Goal: Information Seeking & Learning: Learn about a topic

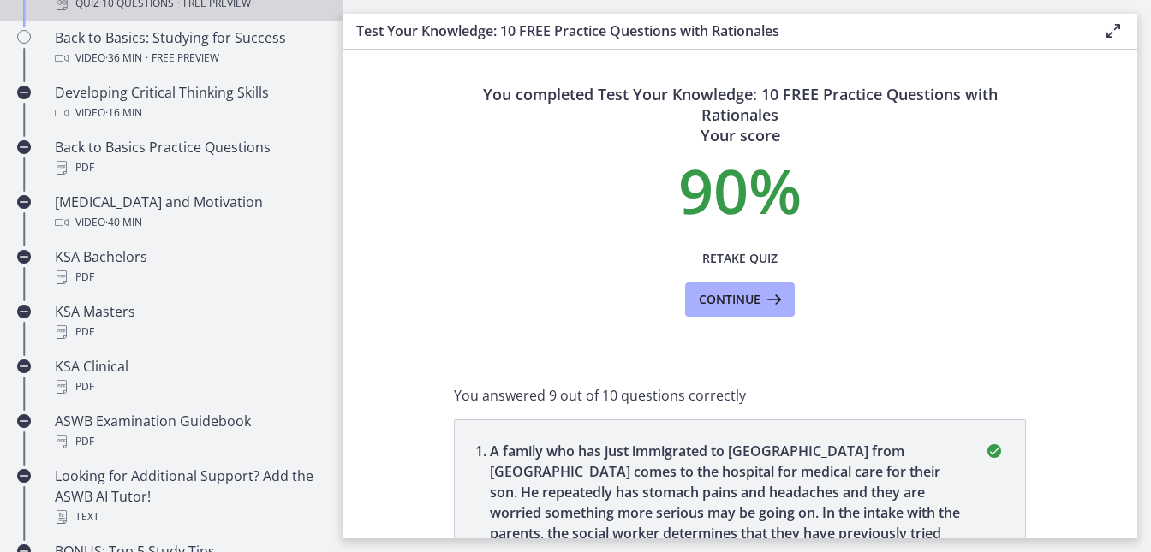
scroll to position [1, 0]
click at [752, 297] on span "Continue" at bounding box center [730, 299] width 62 height 21
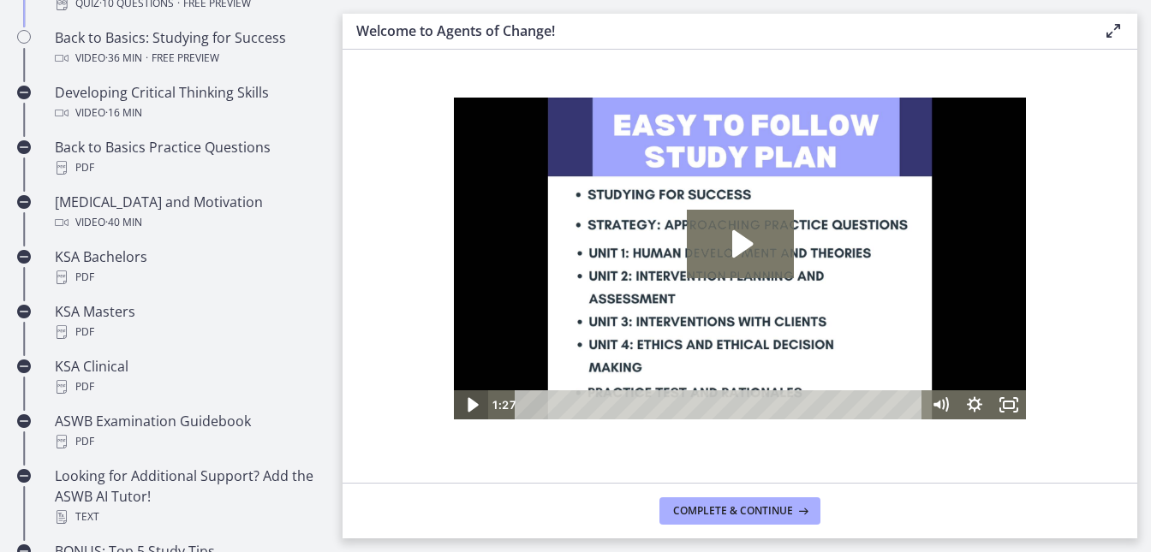
click at [467, 402] on icon "Play Video" at bounding box center [472, 404] width 41 height 35
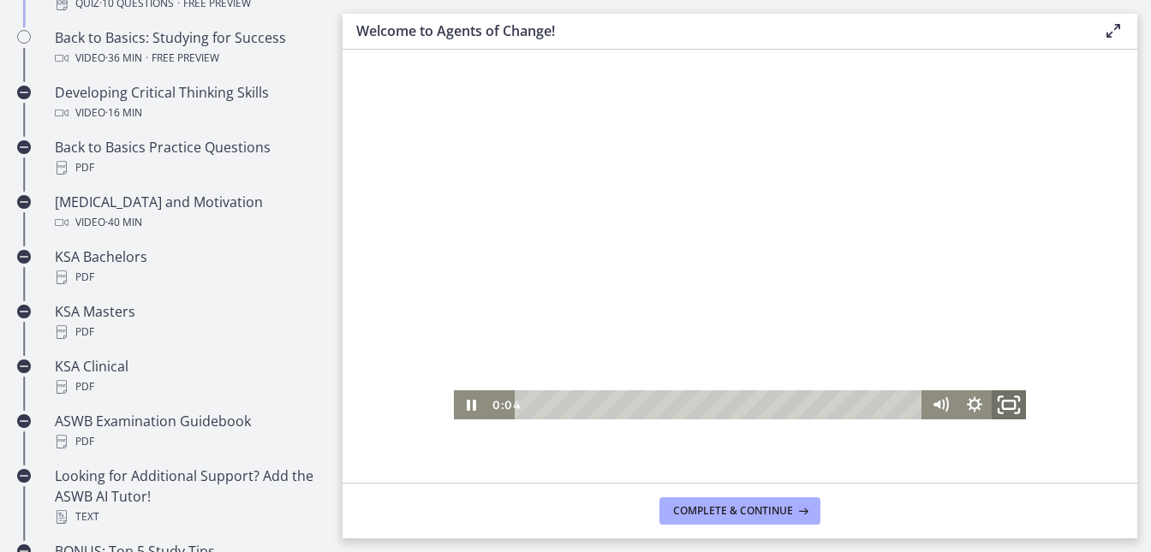
click at [1008, 401] on rect "Fullscreen" at bounding box center [1009, 405] width 12 height 9
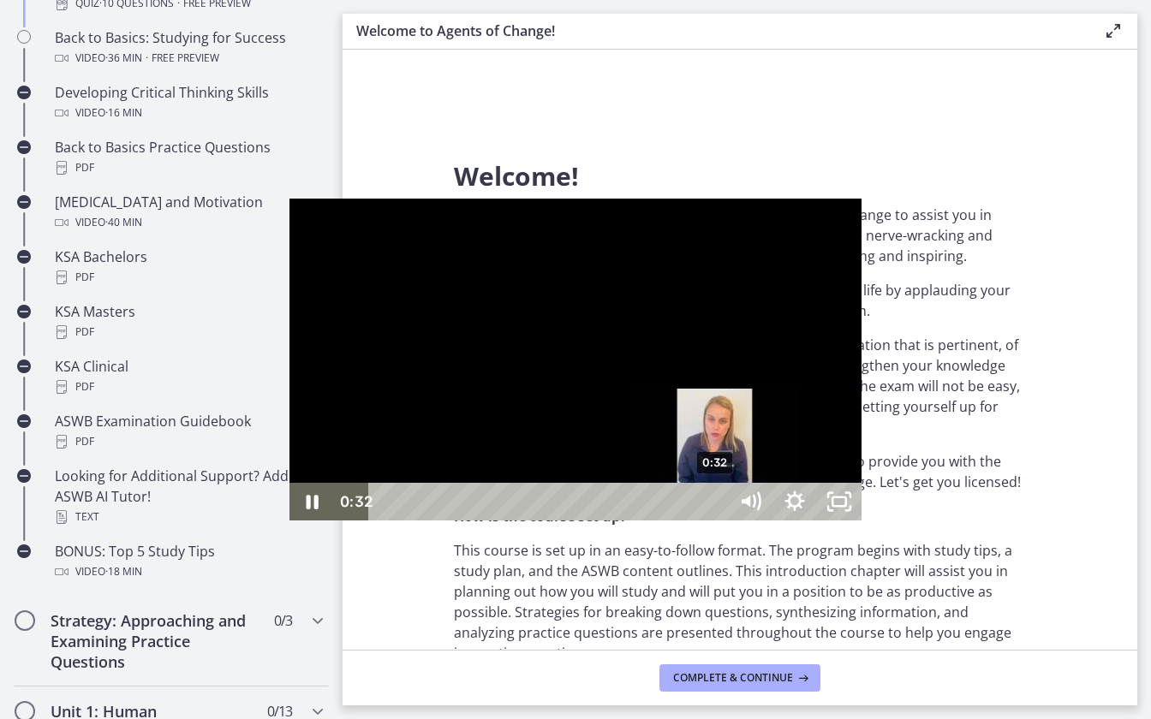
click at [427, 521] on div "0:32" at bounding box center [550, 502] width 332 height 38
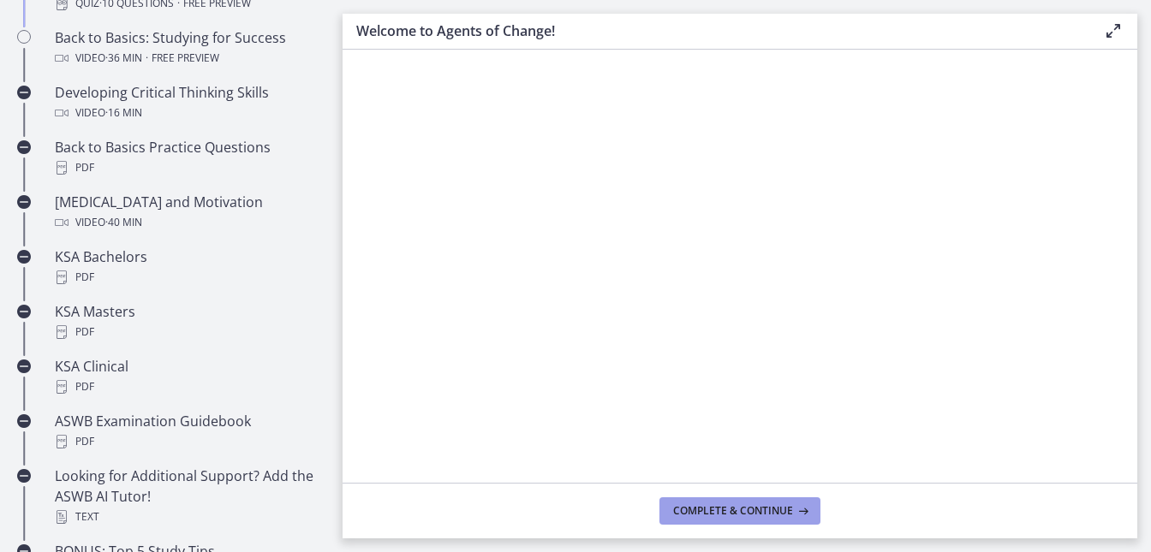
click at [719, 509] on span "Complete & continue" at bounding box center [733, 511] width 120 height 14
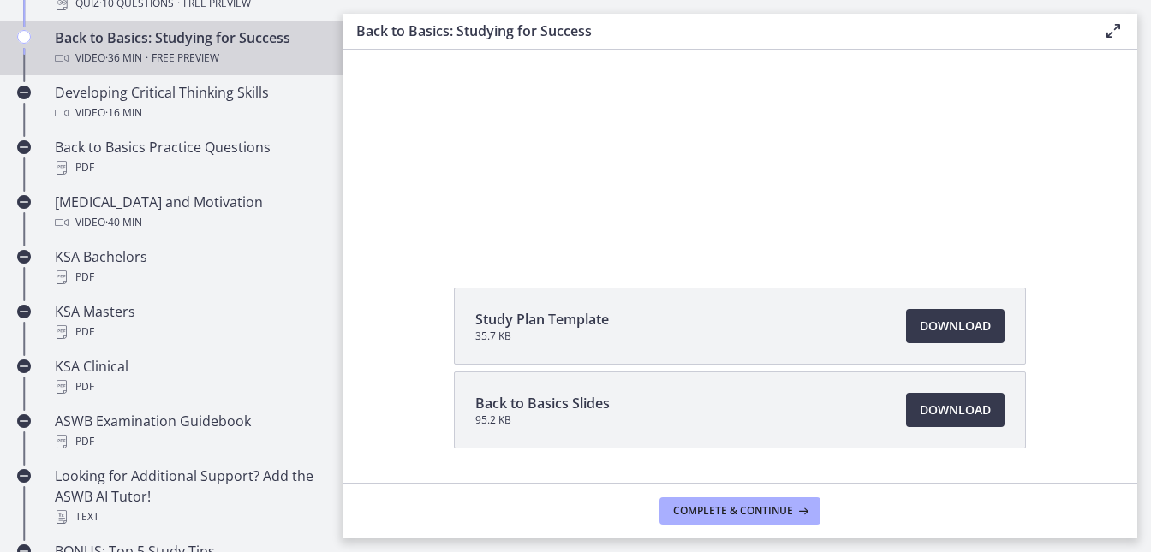
scroll to position [146, 0]
click at [958, 400] on span "Download Opens in a new window" at bounding box center [955, 407] width 71 height 21
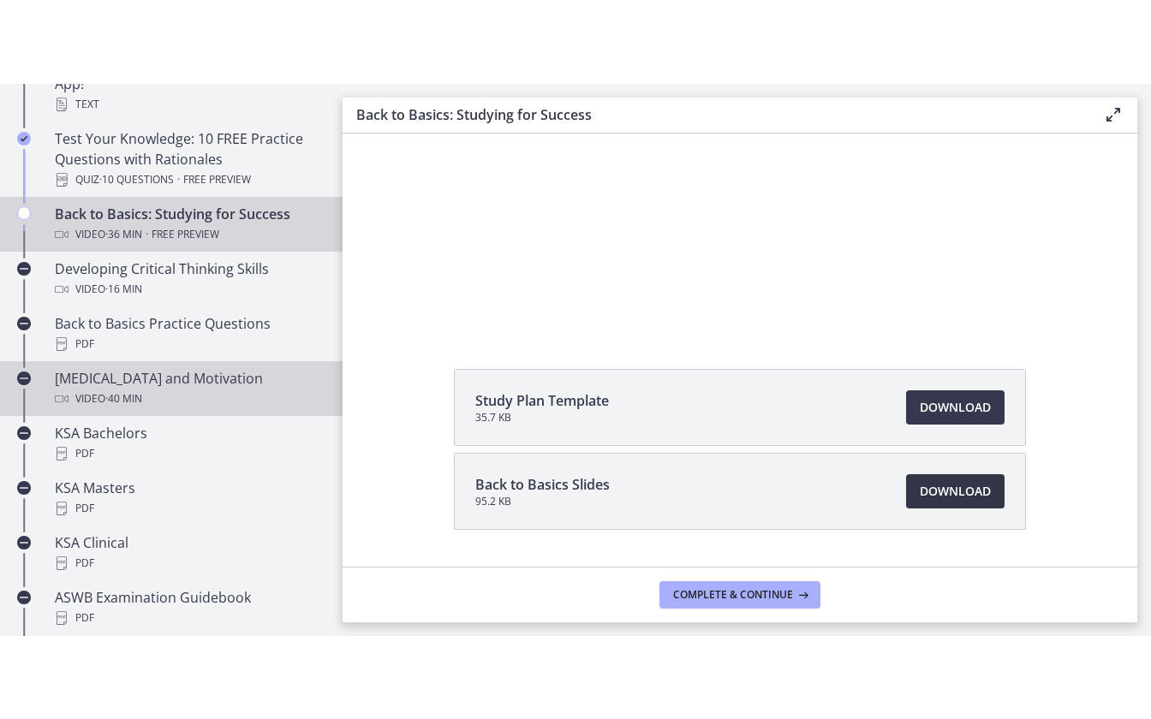
scroll to position [461, 0]
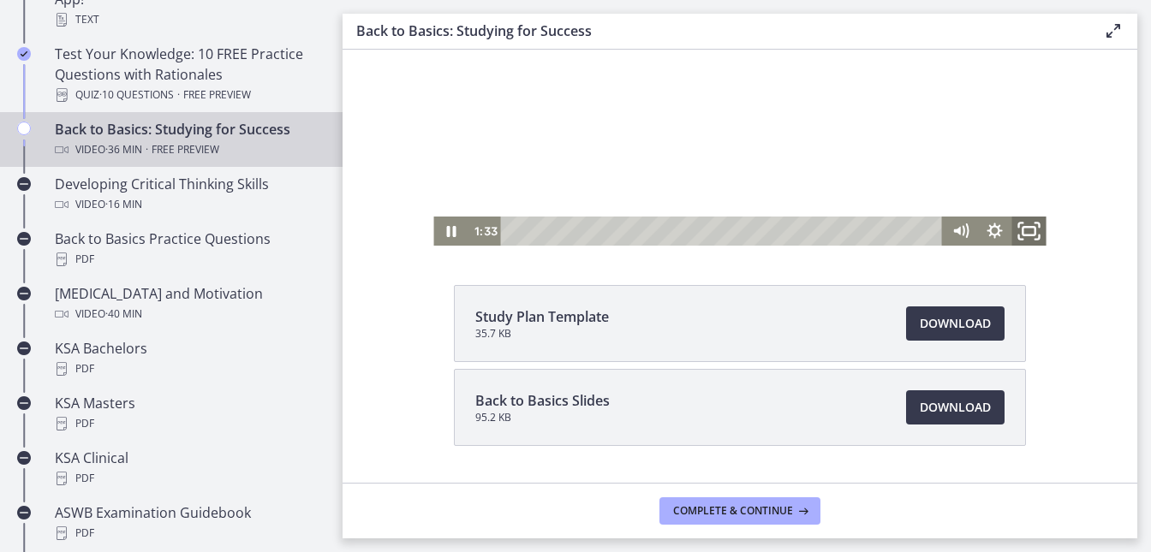
click at [1028, 233] on icon "Fullscreen" at bounding box center [1029, 231] width 41 height 35
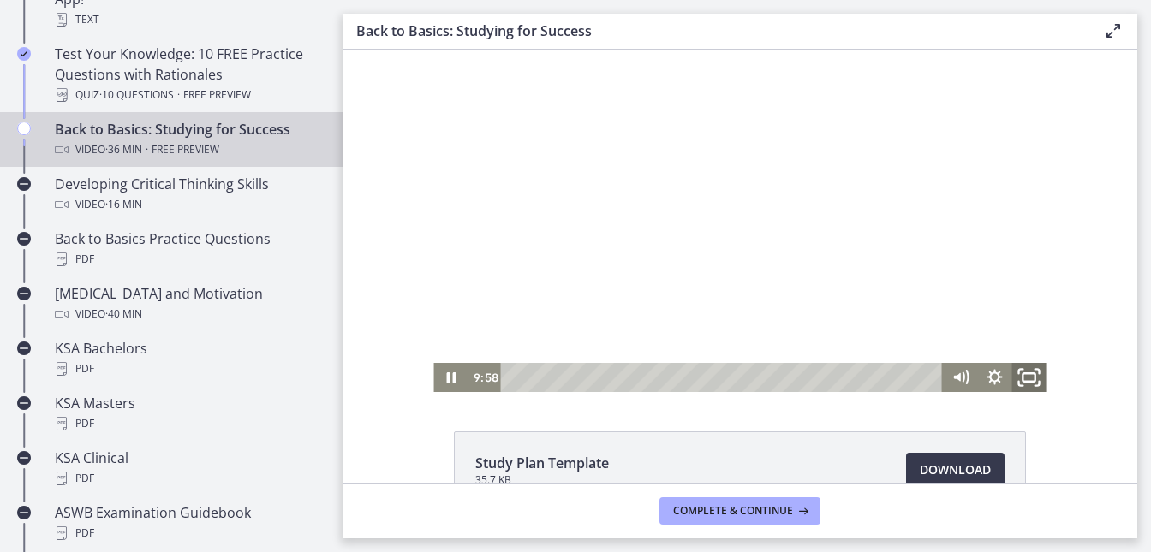
click at [1032, 378] on icon "Fullscreen" at bounding box center [1029, 377] width 41 height 35
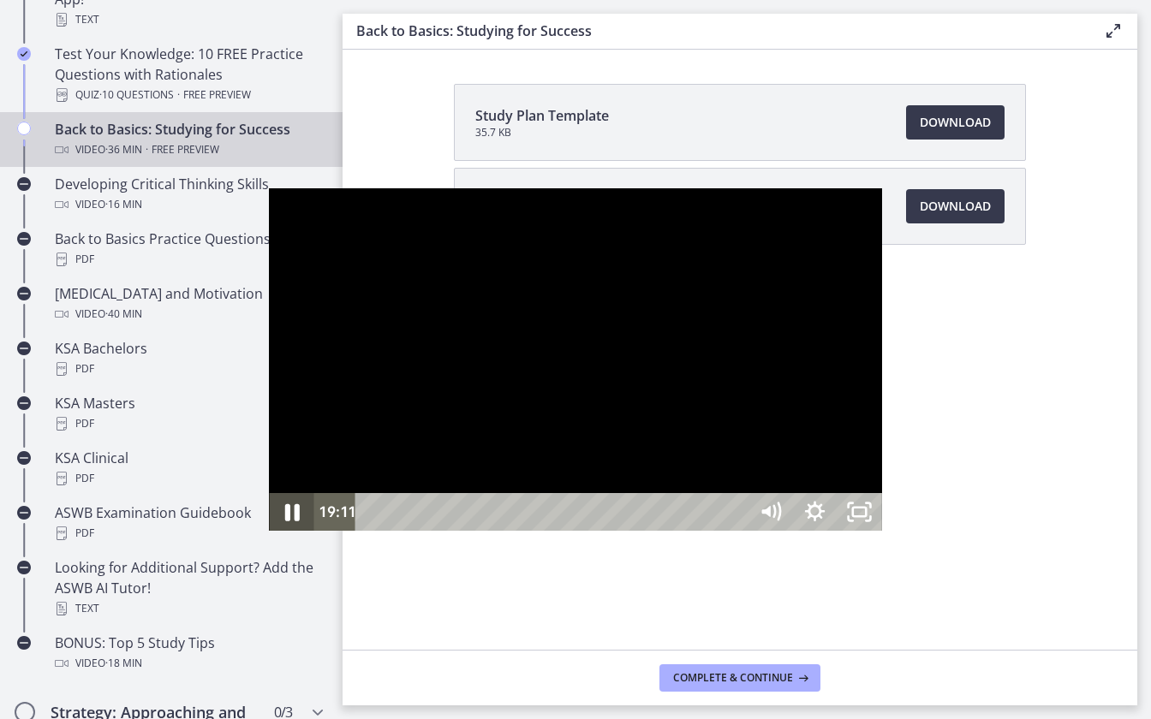
click at [285, 521] on icon "Pause" at bounding box center [292, 512] width 15 height 17
click at [271, 531] on icon "Play Video" at bounding box center [293, 512] width 45 height 38
click at [286, 520] on icon "Pause" at bounding box center [292, 512] width 12 height 15
click at [271, 531] on icon "Play Video" at bounding box center [293, 512] width 45 height 38
click at [269, 531] on div at bounding box center [575, 359] width 612 height 342
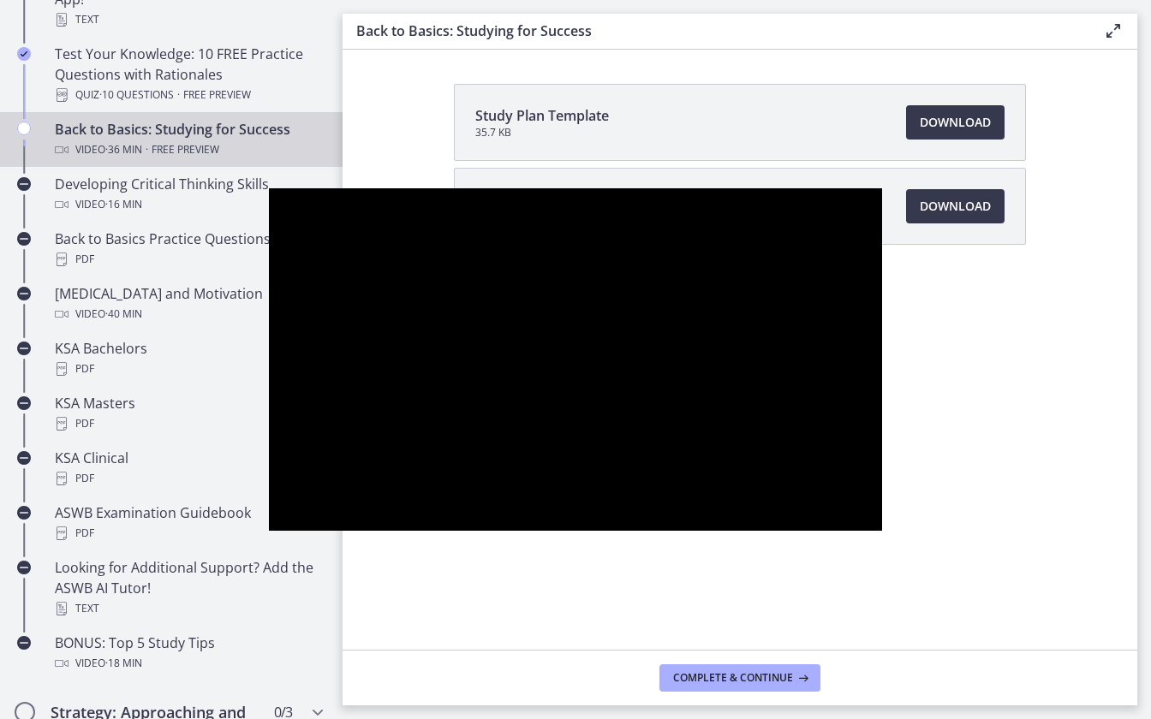
click at [269, 531] on div at bounding box center [575, 359] width 612 height 342
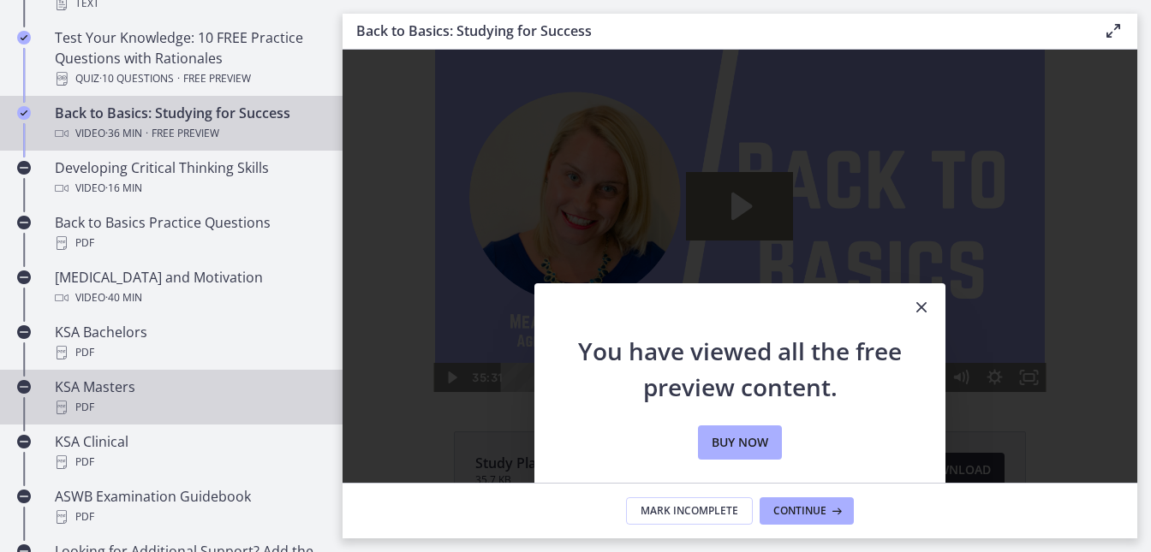
scroll to position [471, 0]
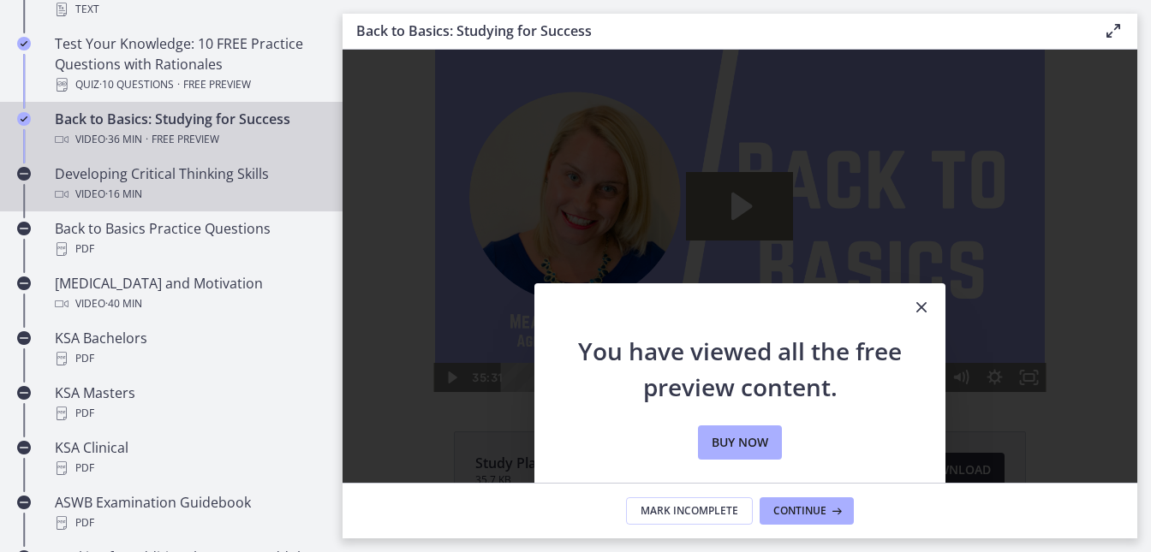
click at [116, 202] on span "· 16 min" at bounding box center [123, 194] width 37 height 21
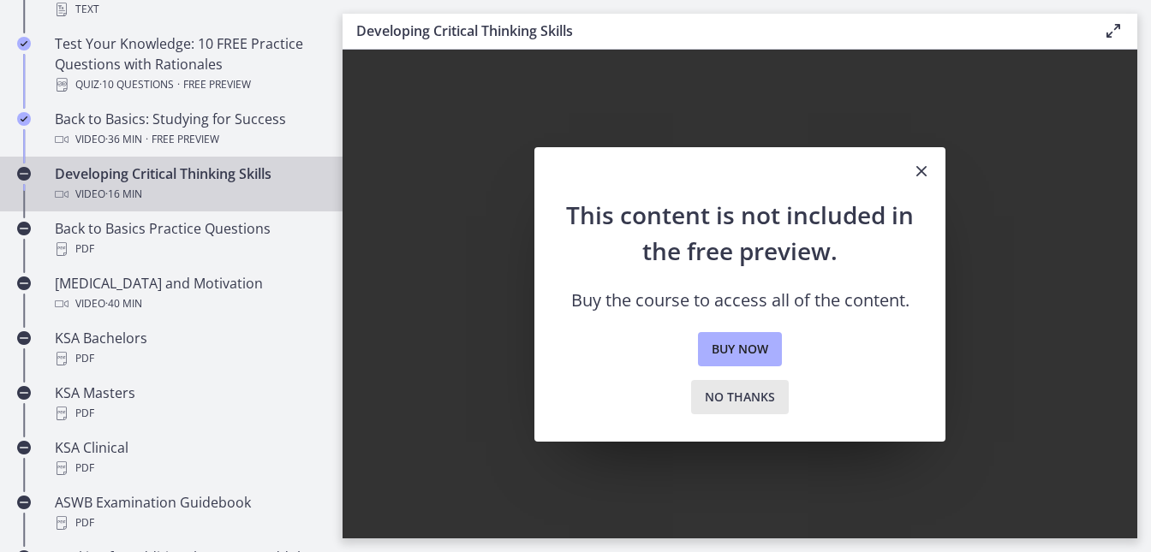
click at [714, 402] on span "No thanks" at bounding box center [740, 397] width 70 height 21
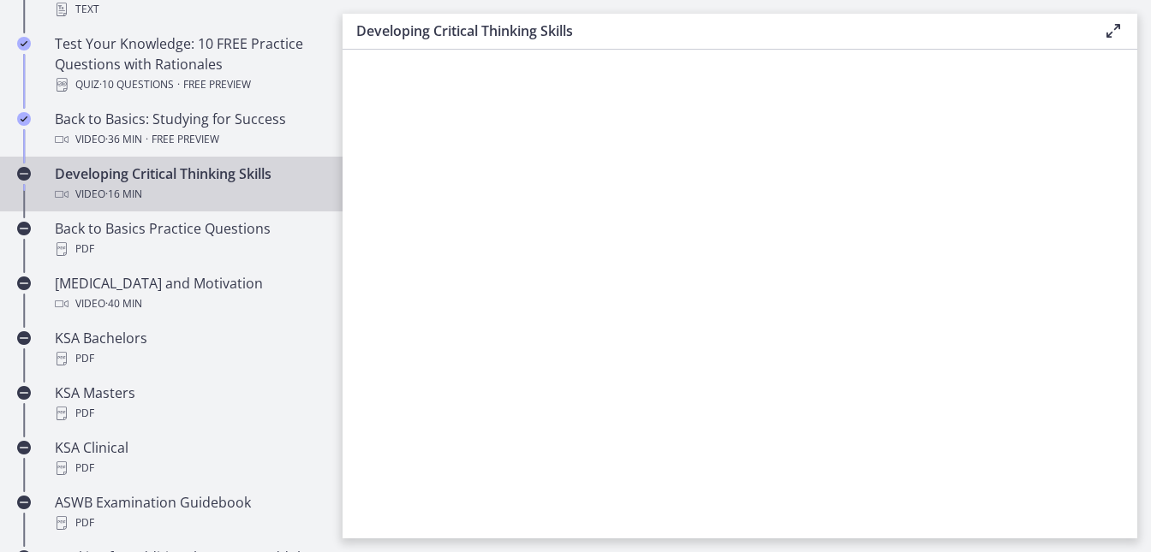
click at [214, 182] on div "Developing Critical Thinking Skills Video · 16 min" at bounding box center [188, 184] width 267 height 41
click at [168, 188] on div "Video · 16 min" at bounding box center [188, 194] width 267 height 21
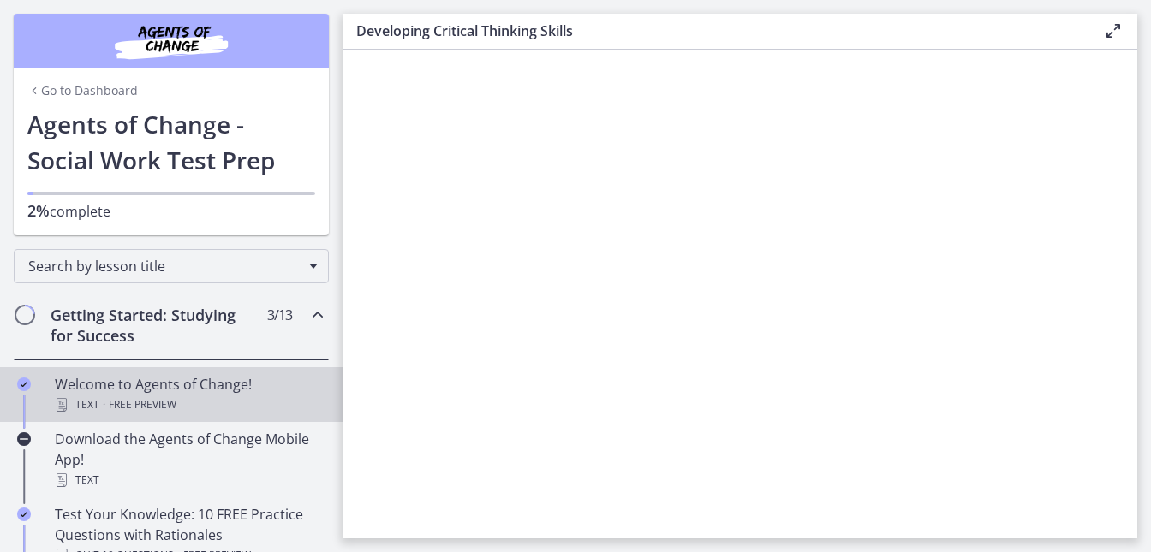
scroll to position [3, 0]
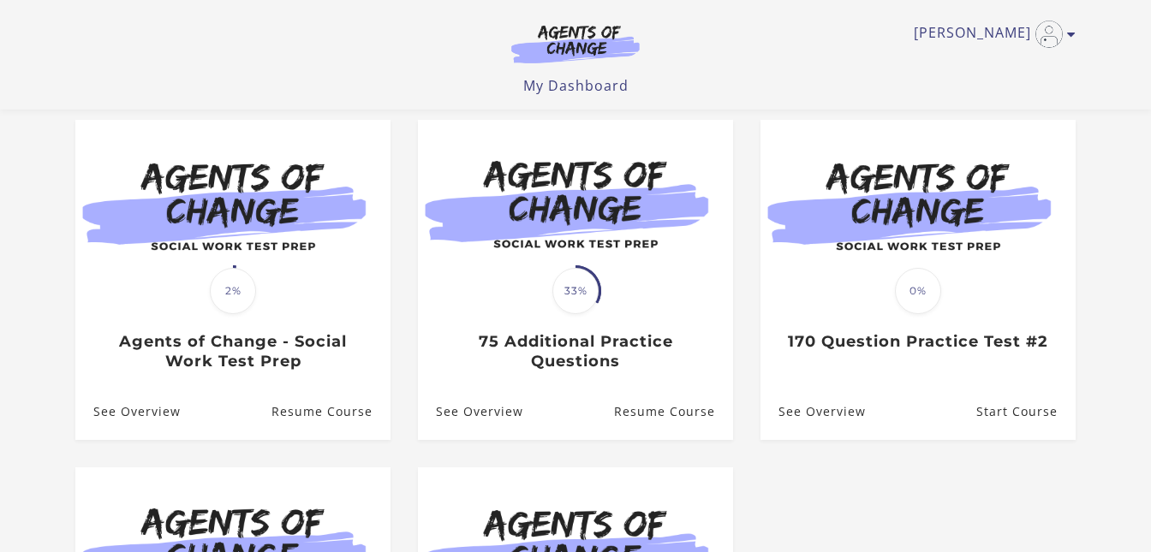
scroll to position [147, 0]
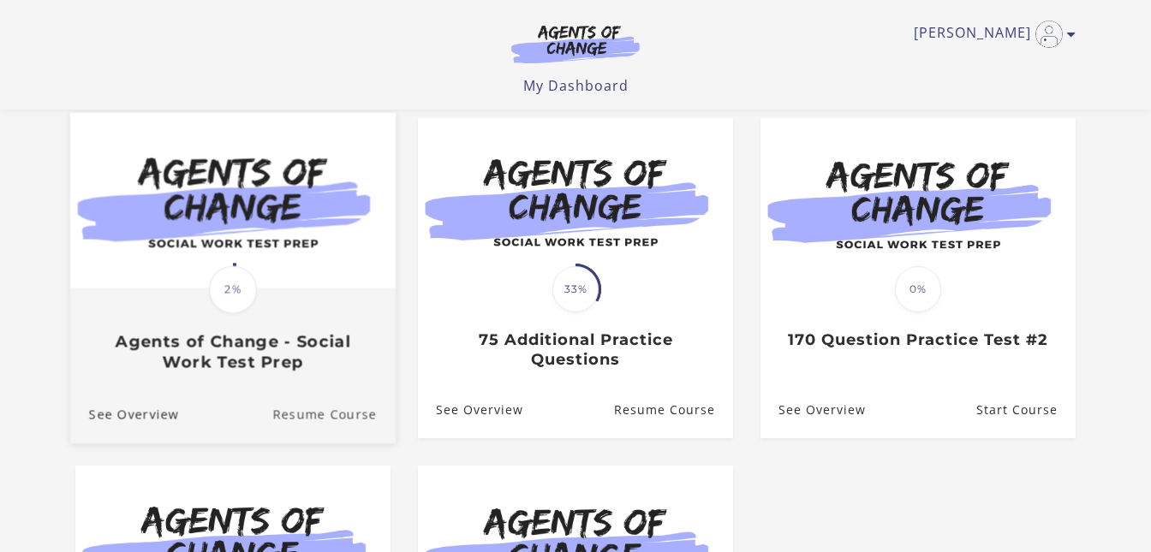
click at [340, 419] on link "Resume Course" at bounding box center [333, 414] width 123 height 57
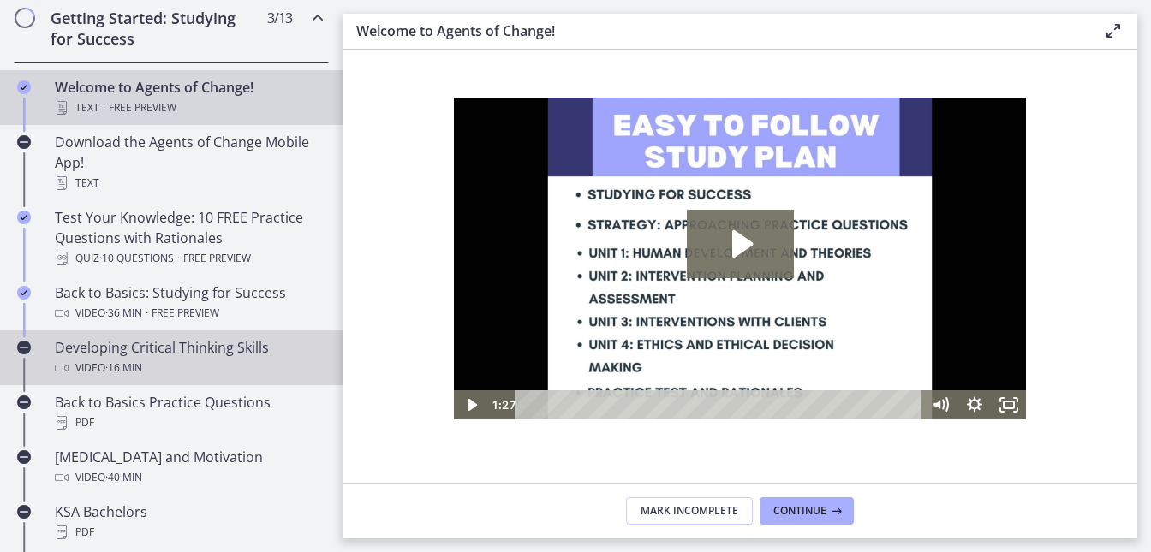
scroll to position [298, 0]
click at [239, 363] on div "Video · 16 min" at bounding box center [188, 367] width 267 height 21
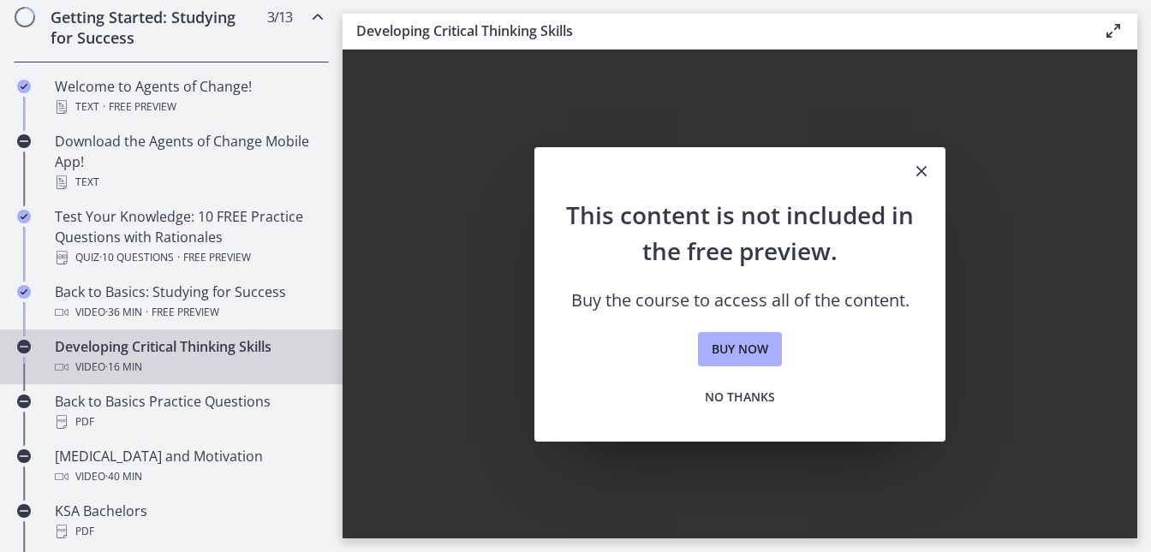
click at [255, 359] on div "Video · 16 min" at bounding box center [188, 367] width 267 height 21
click at [762, 400] on span "No thanks" at bounding box center [740, 397] width 70 height 21
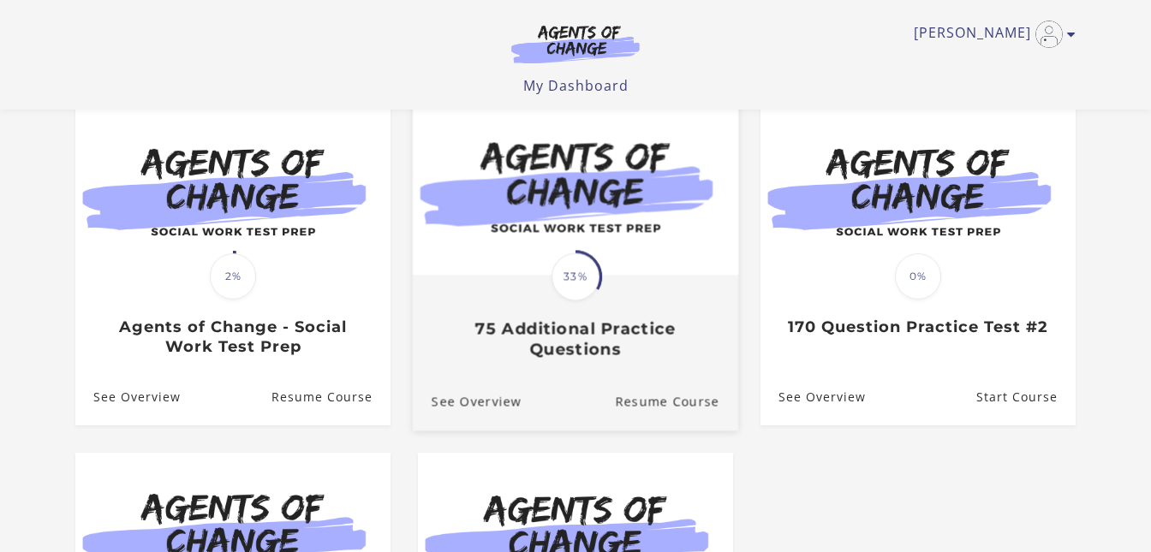
scroll to position [162, 0]
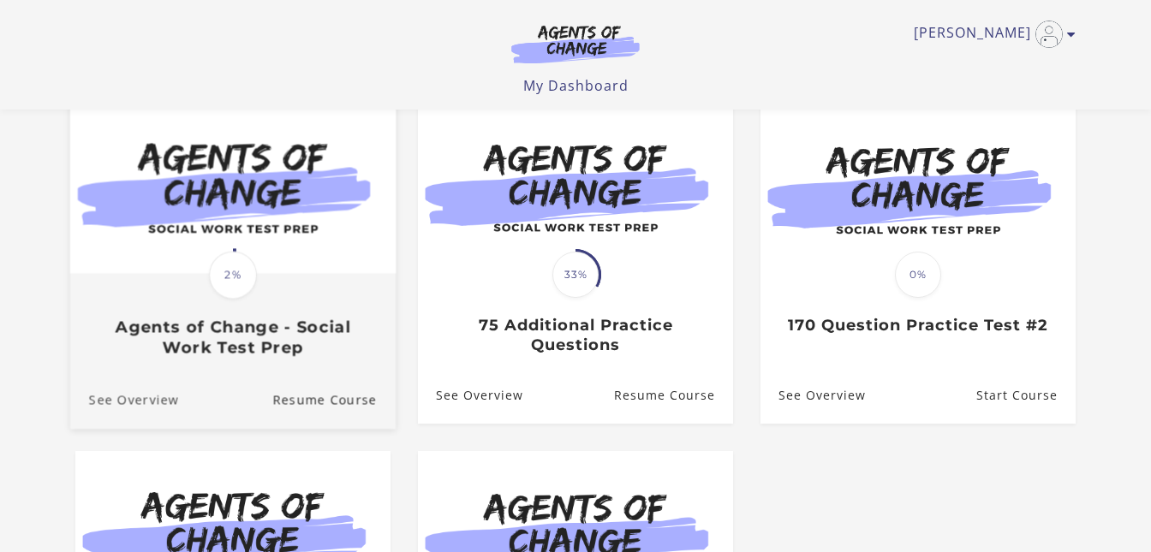
click at [145, 397] on link "See Overview" at bounding box center [124, 400] width 109 height 57
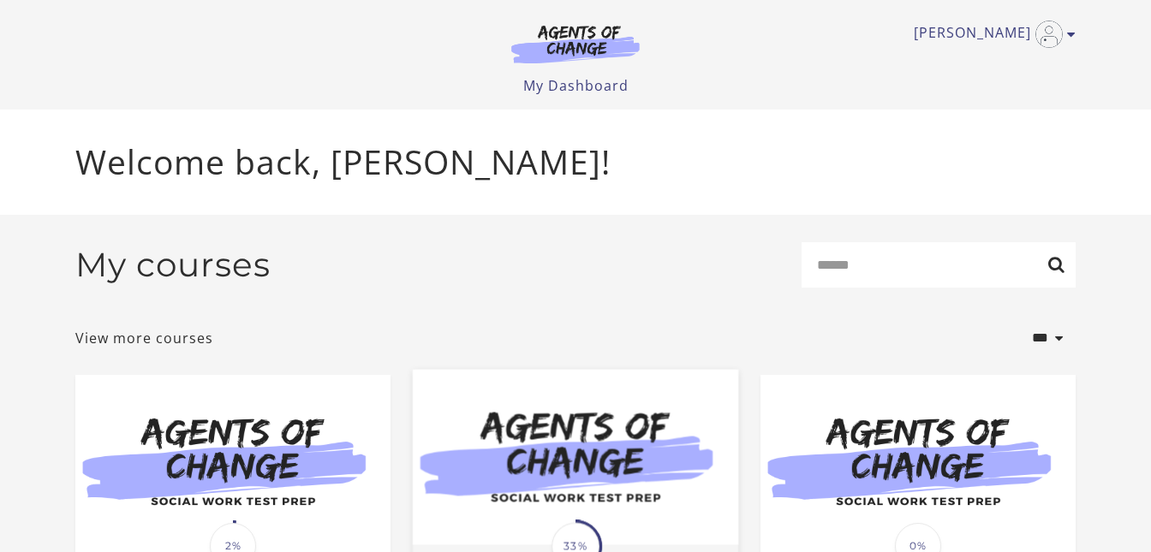
scroll to position [162, 0]
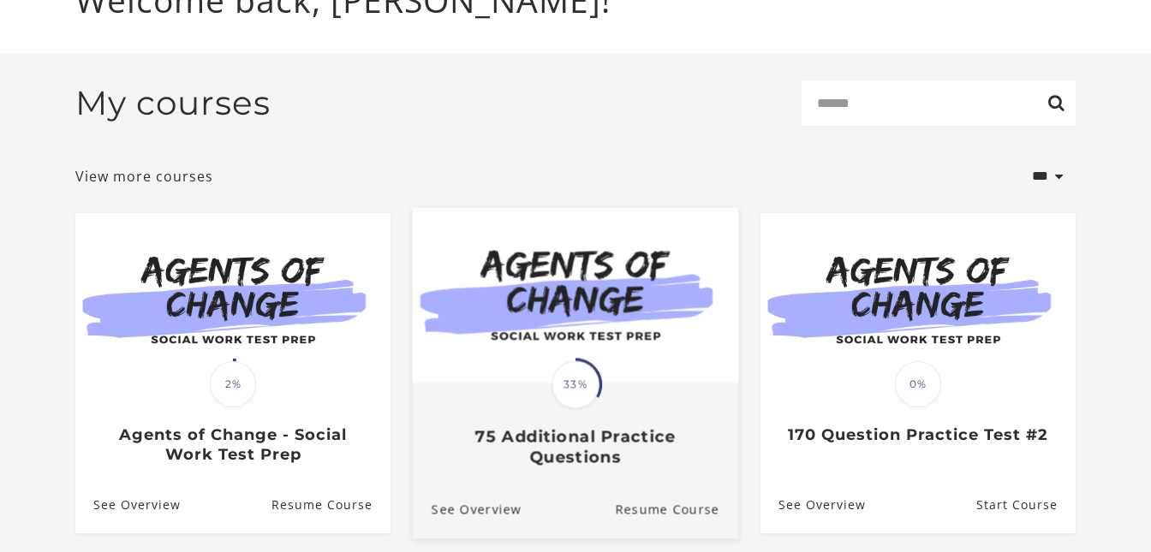
click at [558, 383] on span "33%" at bounding box center [575, 385] width 48 height 48
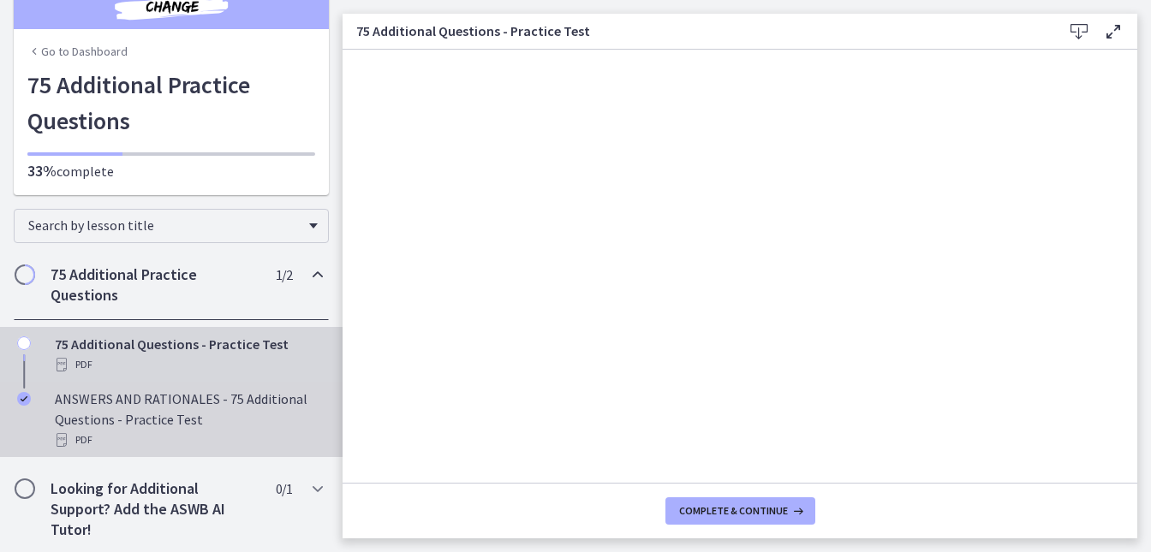
scroll to position [43, 0]
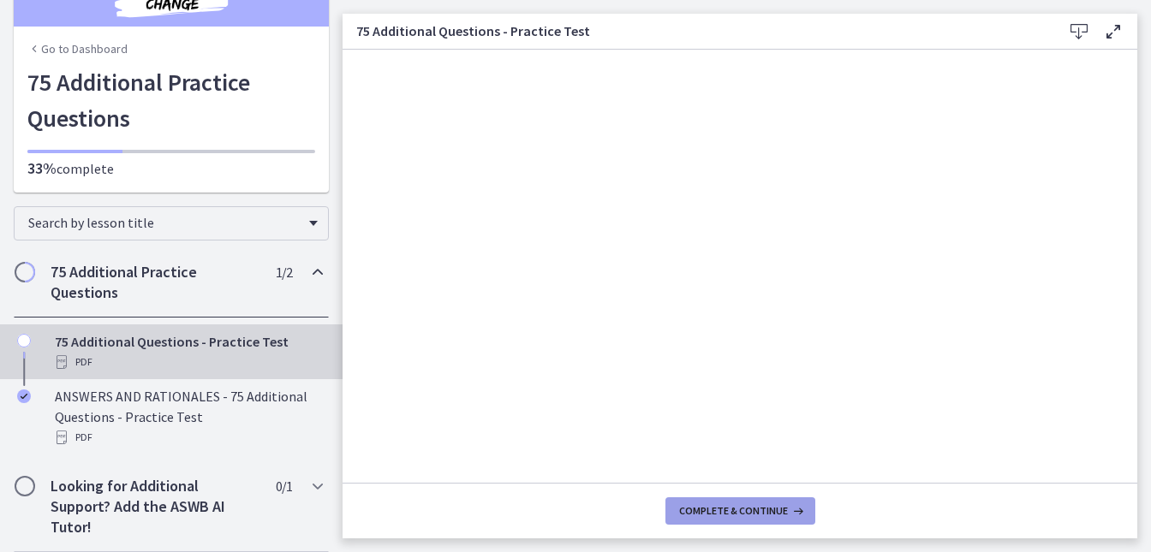
click at [705, 506] on span "Complete & continue" at bounding box center [733, 511] width 109 height 14
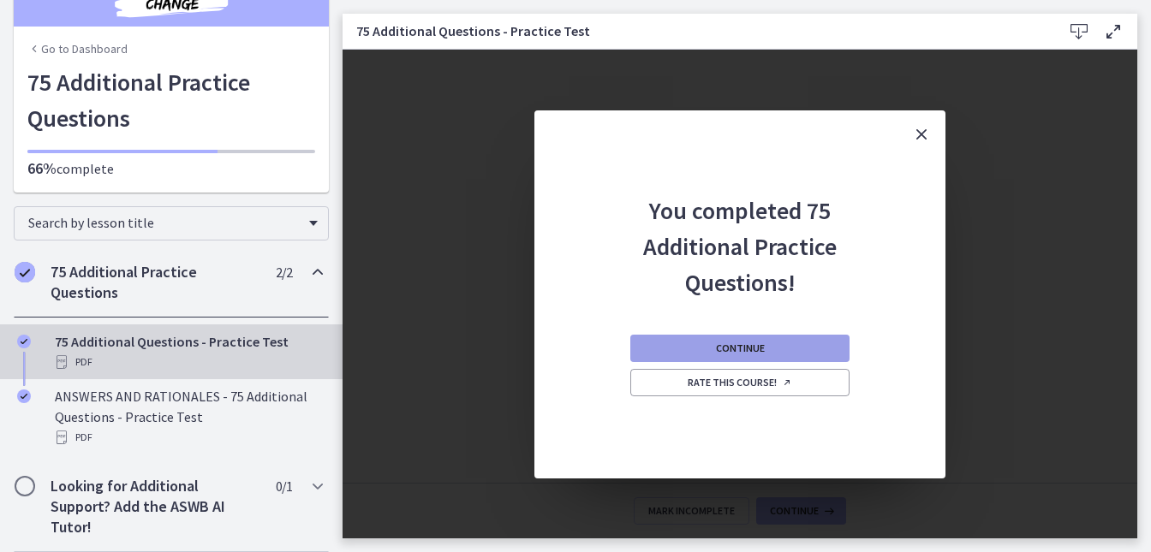
click at [709, 348] on button "Continue" at bounding box center [739, 348] width 219 height 27
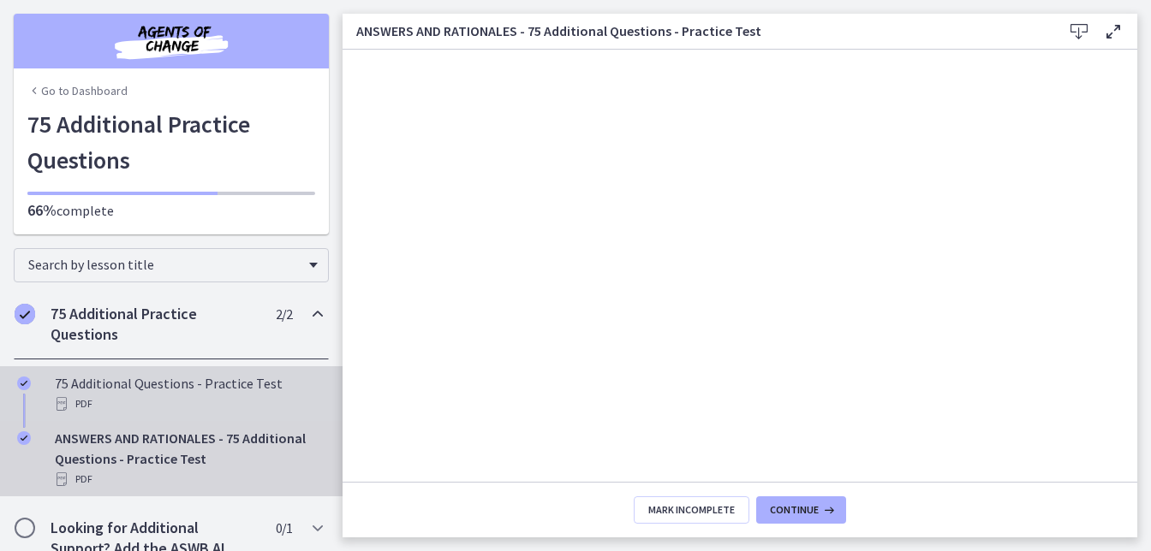
click at [137, 396] on div "PDF" at bounding box center [188, 404] width 267 height 21
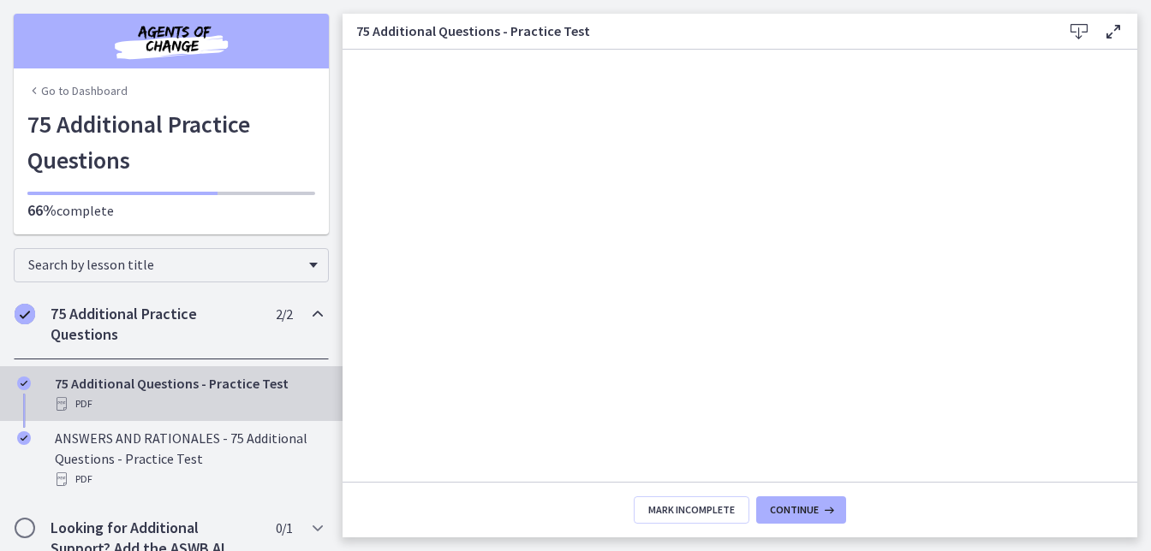
click at [179, 323] on h2 "75 Additional Practice Questions" at bounding box center [155, 324] width 209 height 41
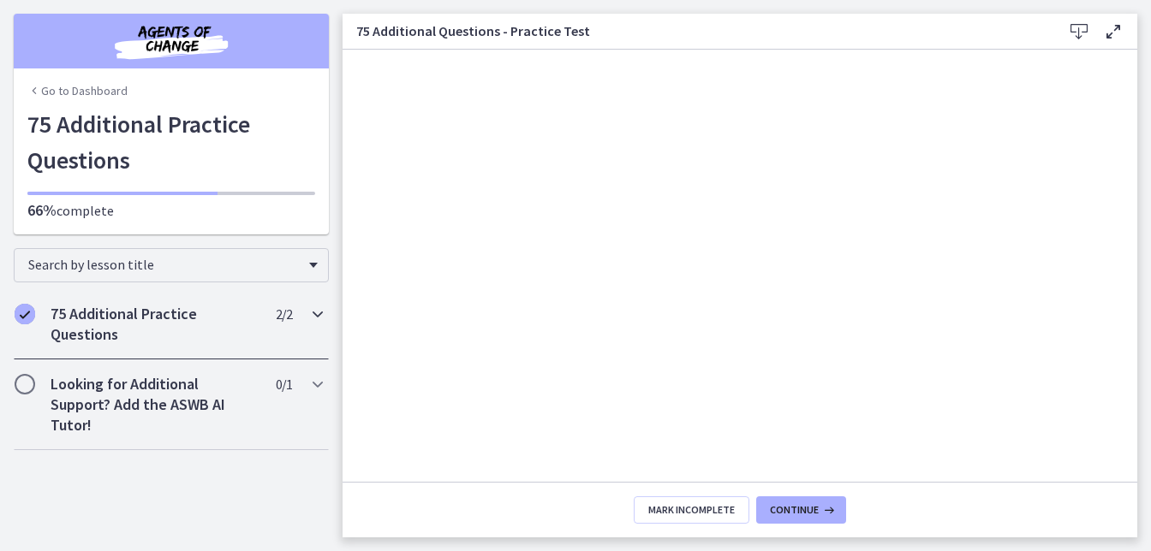
click at [188, 320] on h2 "75 Additional Practice Questions" at bounding box center [155, 324] width 209 height 41
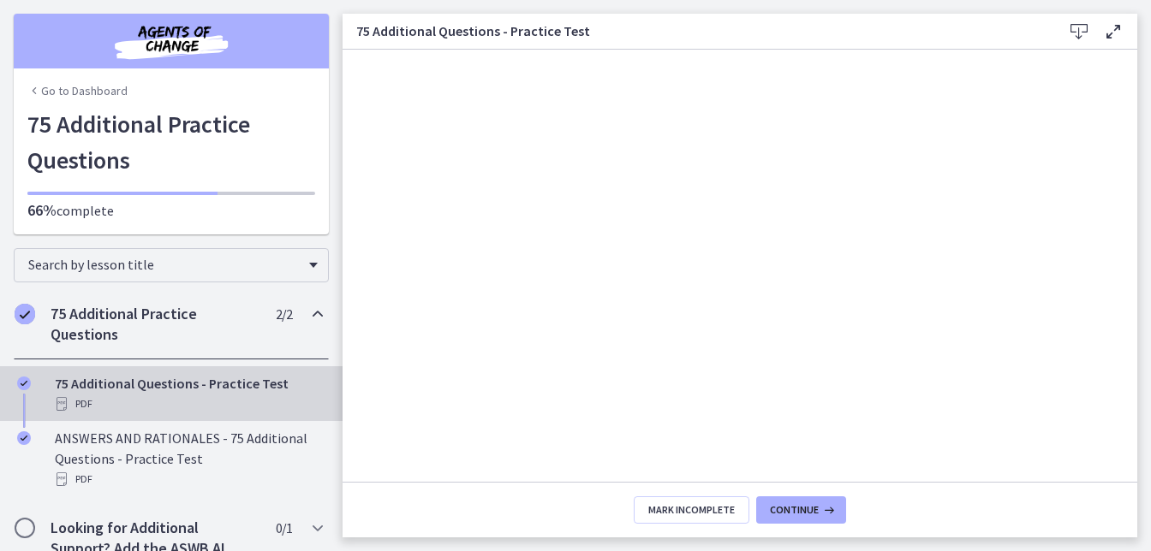
click at [188, 320] on h2 "75 Additional Practice Questions" at bounding box center [155, 324] width 209 height 41
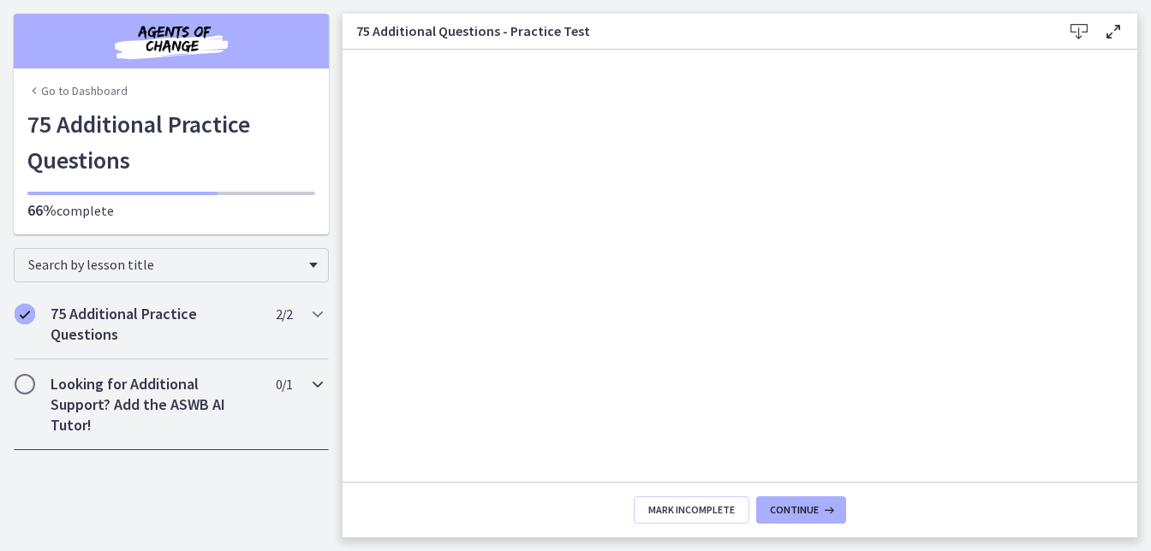
click at [31, 389] on span "Chapters" at bounding box center [24, 384] width 17 height 17
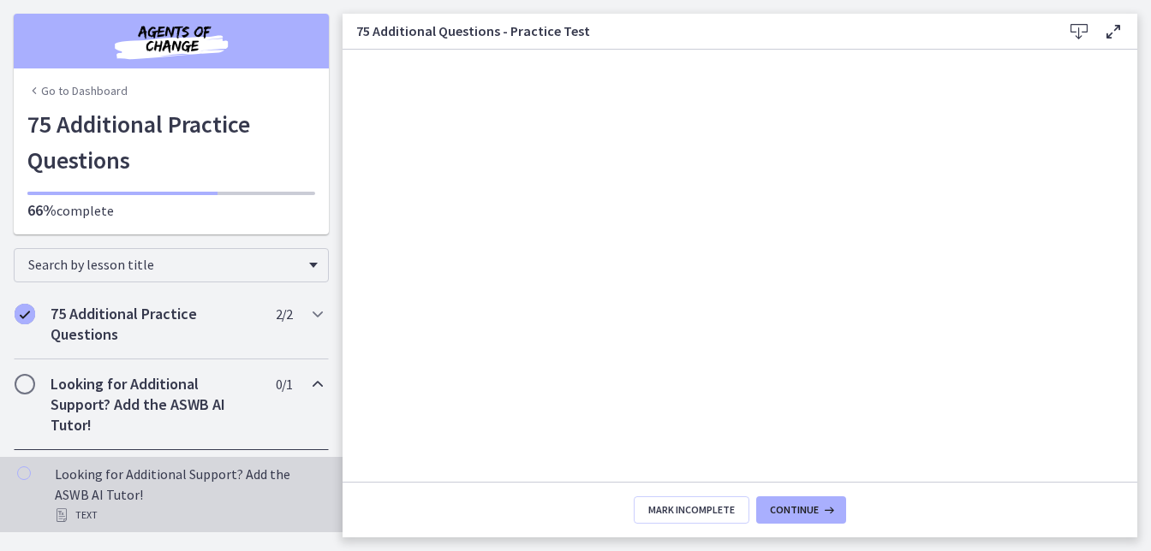
click at [80, 515] on div "Text" at bounding box center [188, 515] width 267 height 21
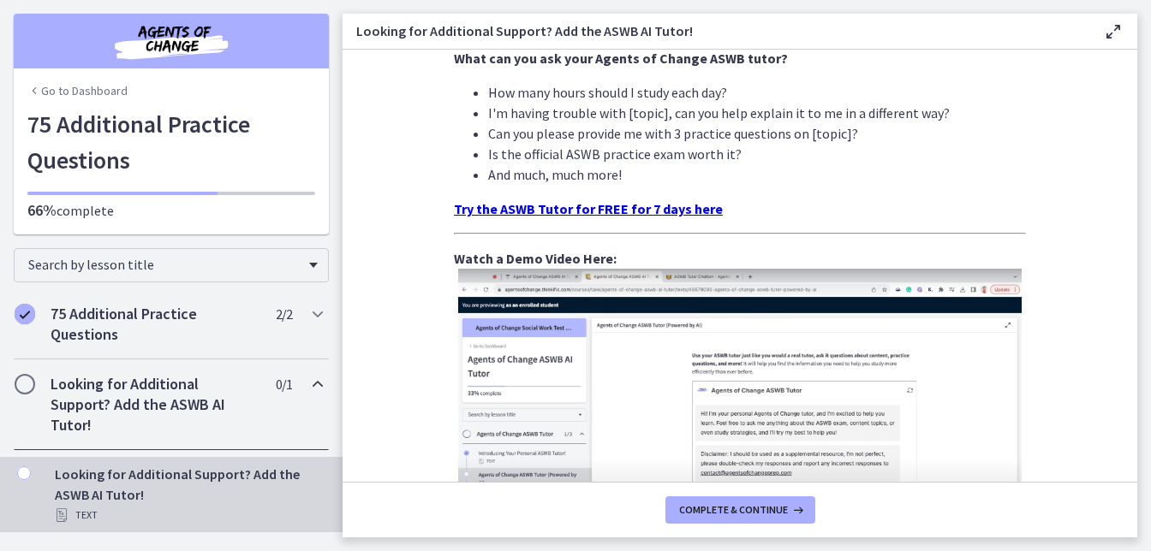
scroll to position [537, 0]
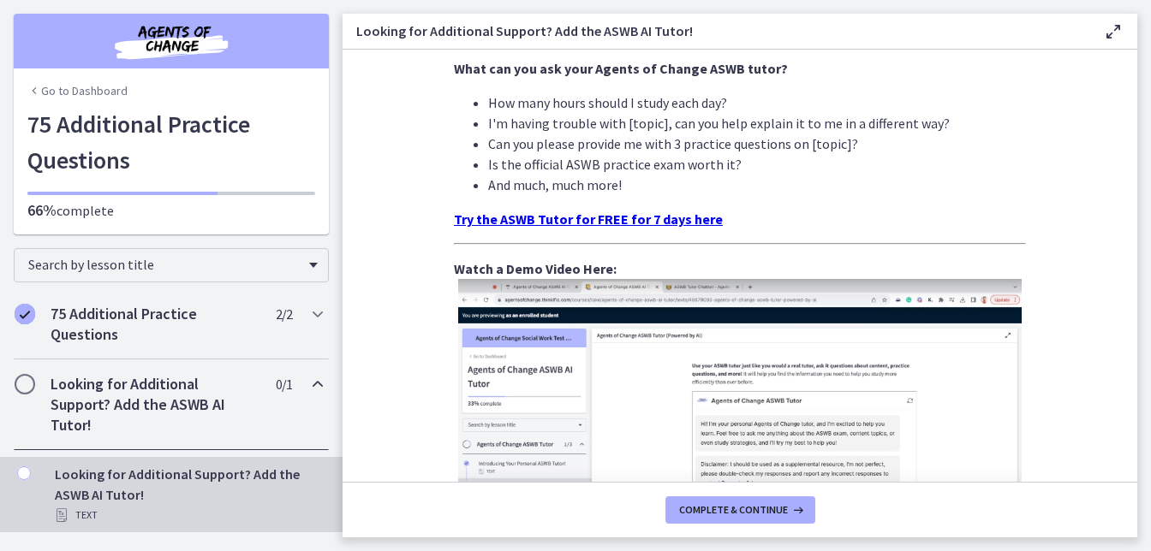
click at [217, 222] on div "Go to Dashboard 75 Additional Practice Questions 66% complete" at bounding box center [171, 170] width 315 height 128
click at [319, 389] on icon "Chapters" at bounding box center [317, 384] width 21 height 21
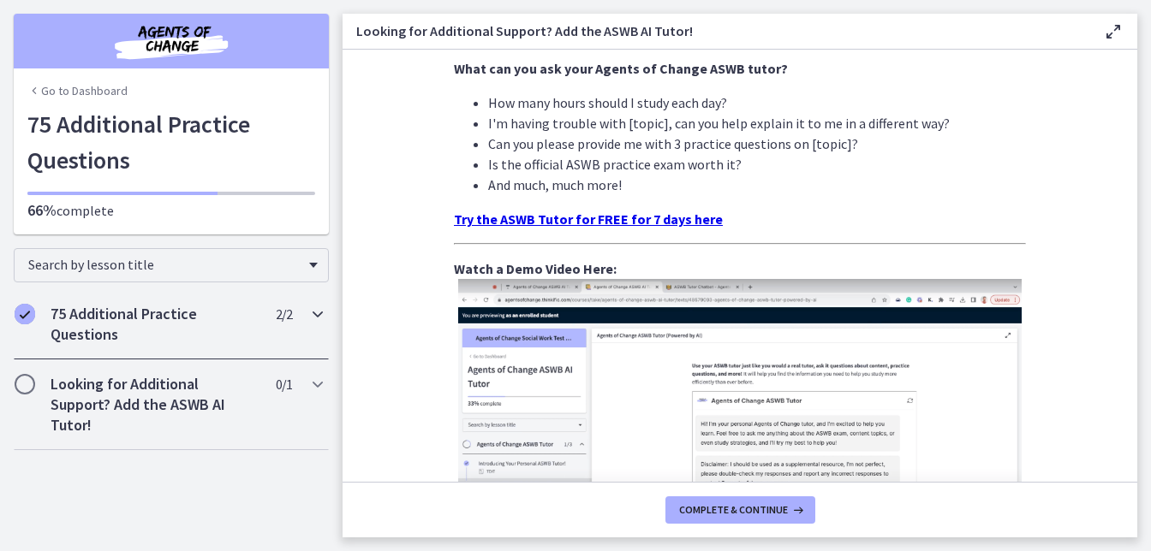
click at [320, 317] on icon "Chapters" at bounding box center [317, 314] width 21 height 21
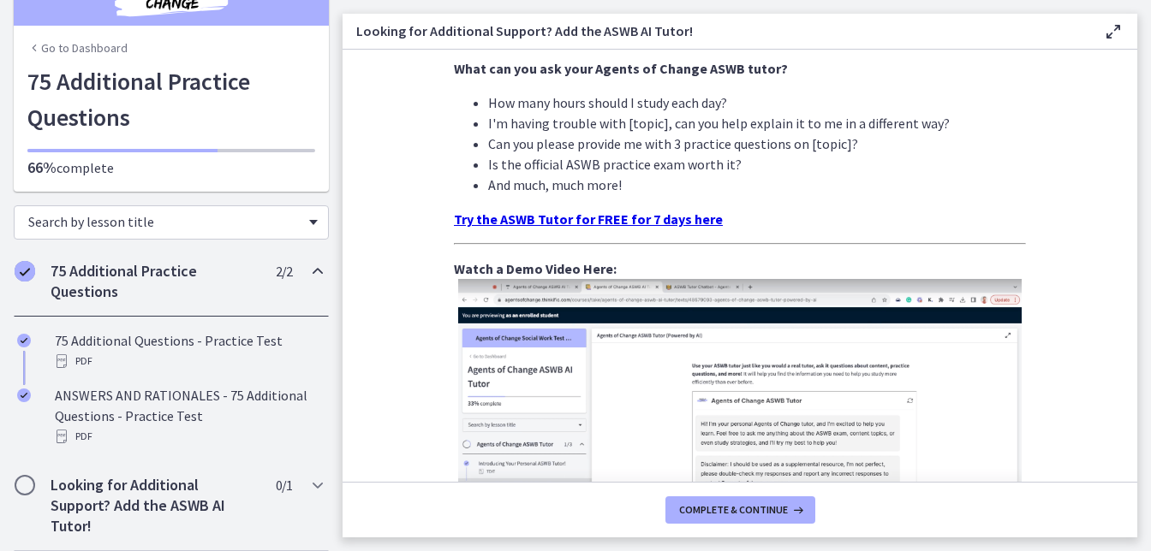
scroll to position [0, 0]
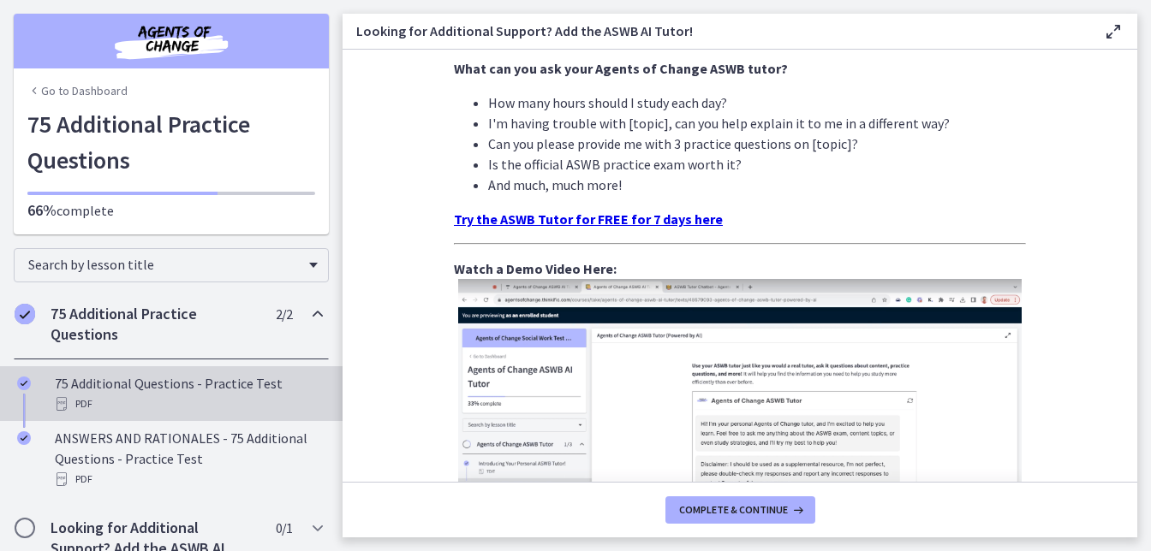
click at [176, 378] on div "75 Additional Questions - Practice Test PDF" at bounding box center [188, 393] width 267 height 41
